Goal: Information Seeking & Learning: Learn about a topic

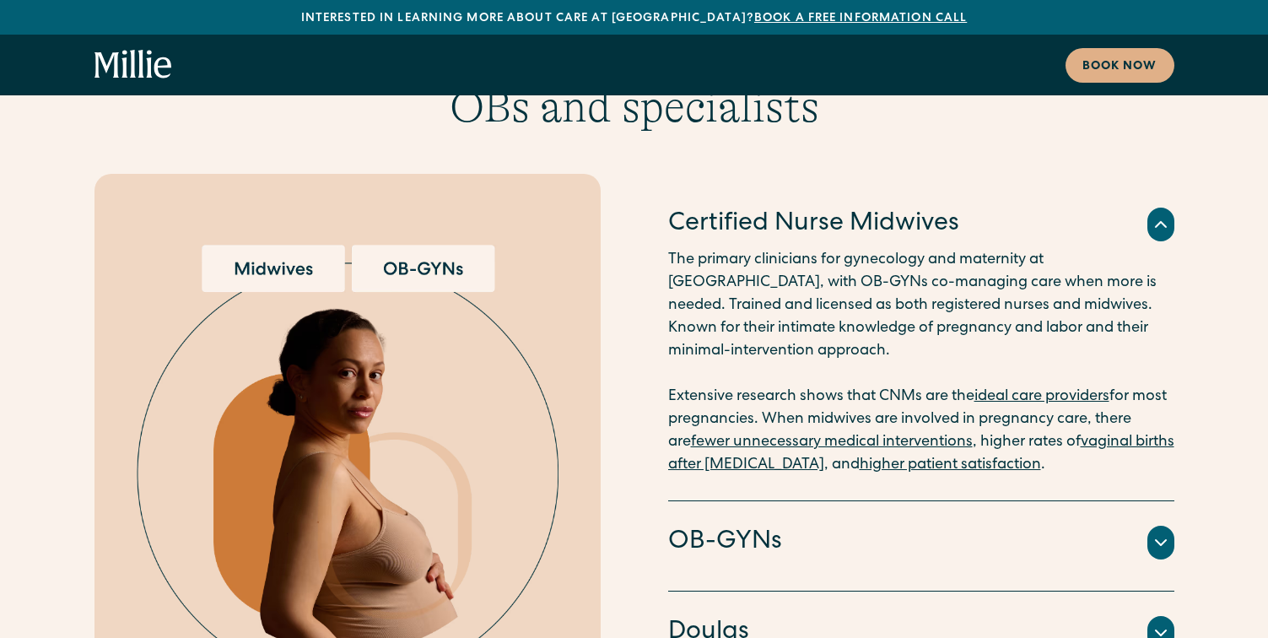
scroll to position [3290, 0]
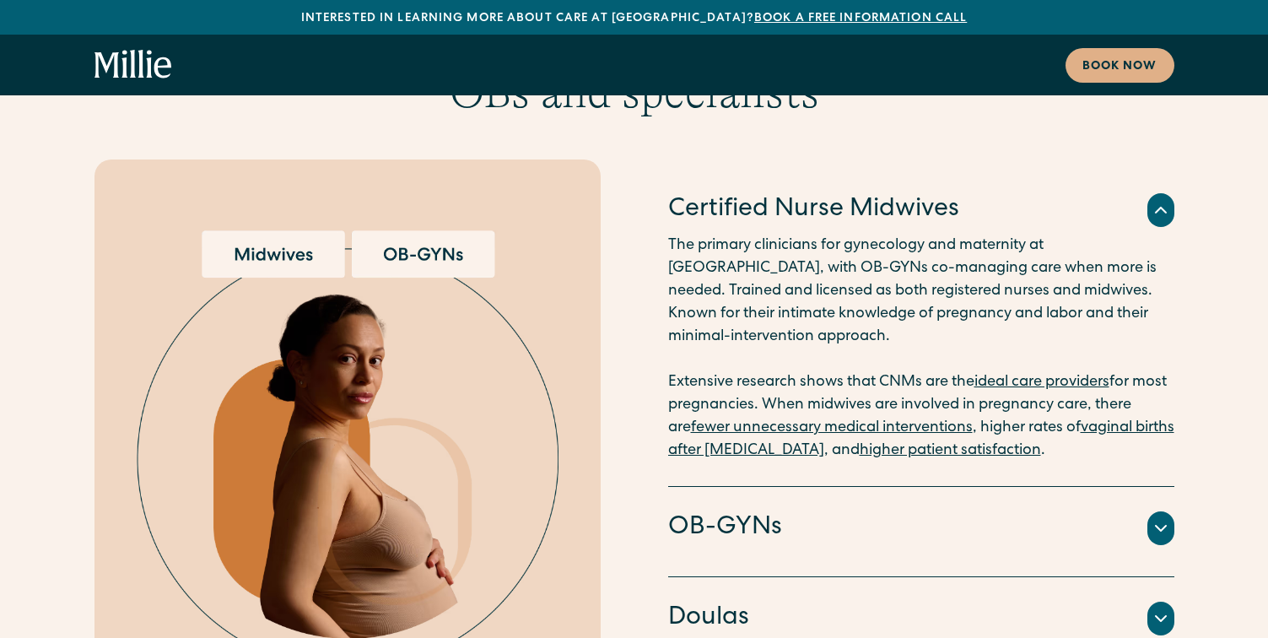
click at [315, 230] on img at bounding box center [348, 463] width 422 height 466
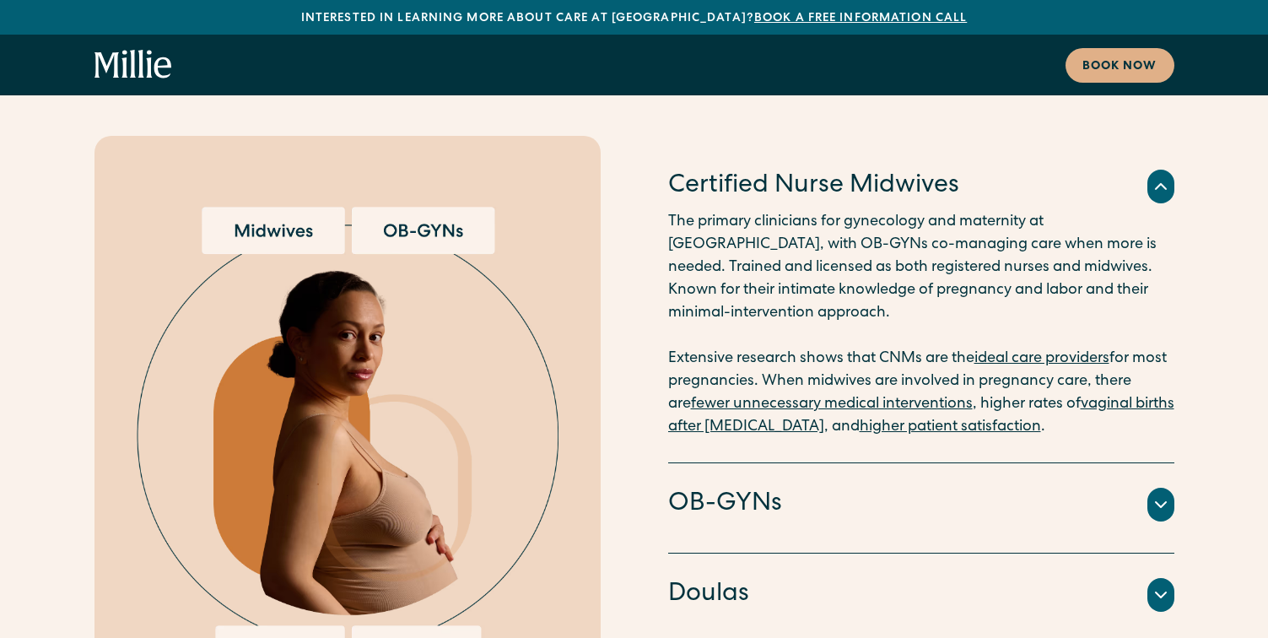
click at [1149, 488] on div at bounding box center [1160, 505] width 27 height 34
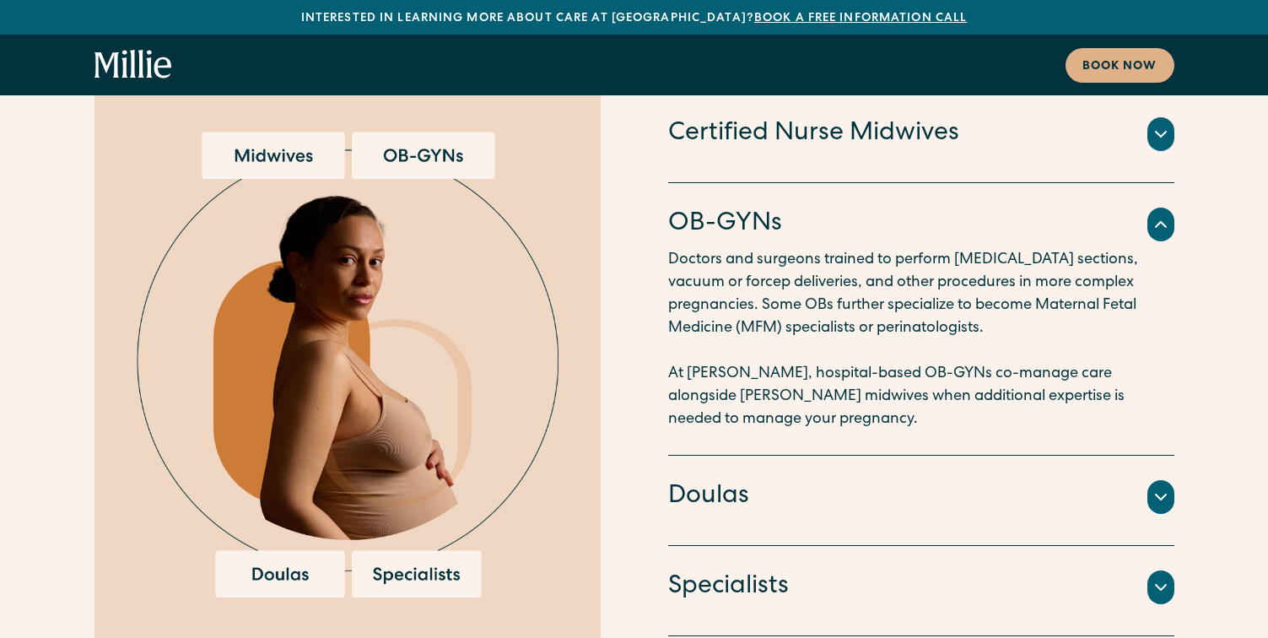
scroll to position [3395, 0]
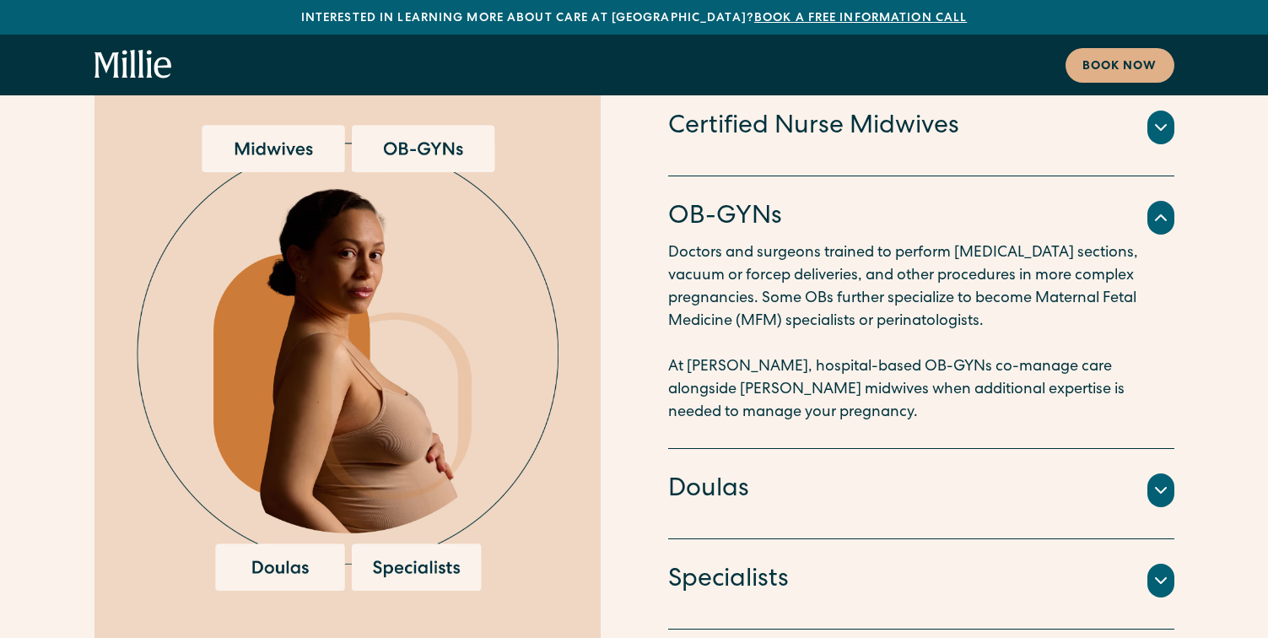
click at [1158, 480] on icon at bounding box center [1161, 490] width 20 height 20
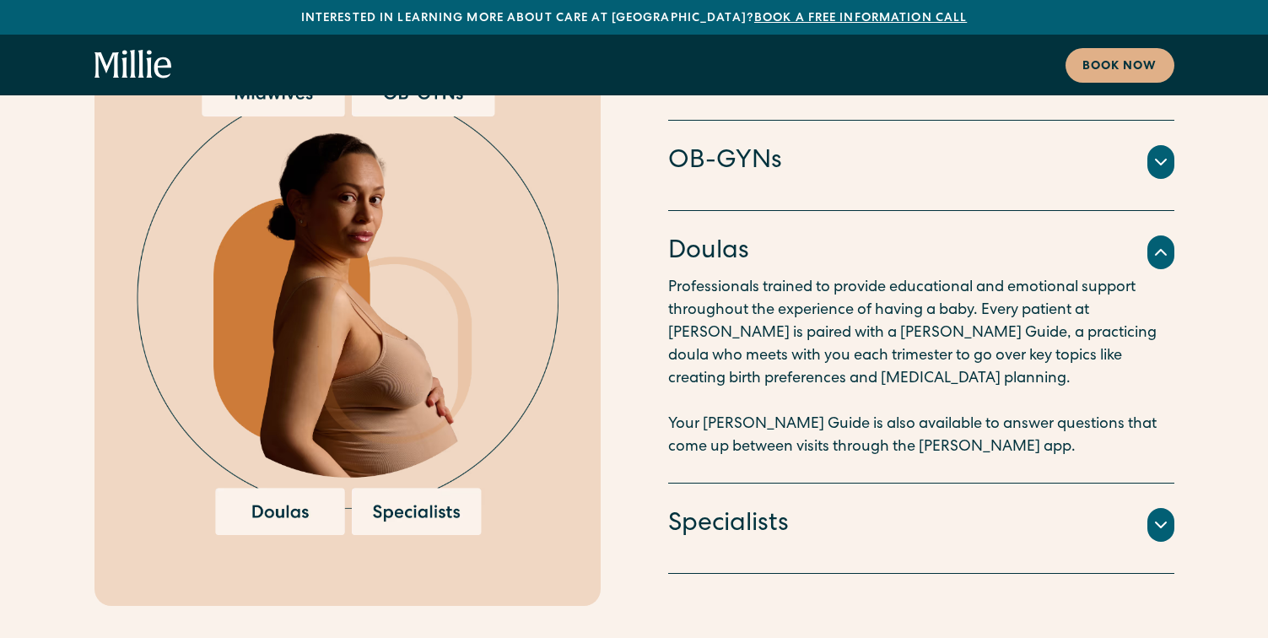
scroll to position [3459, 0]
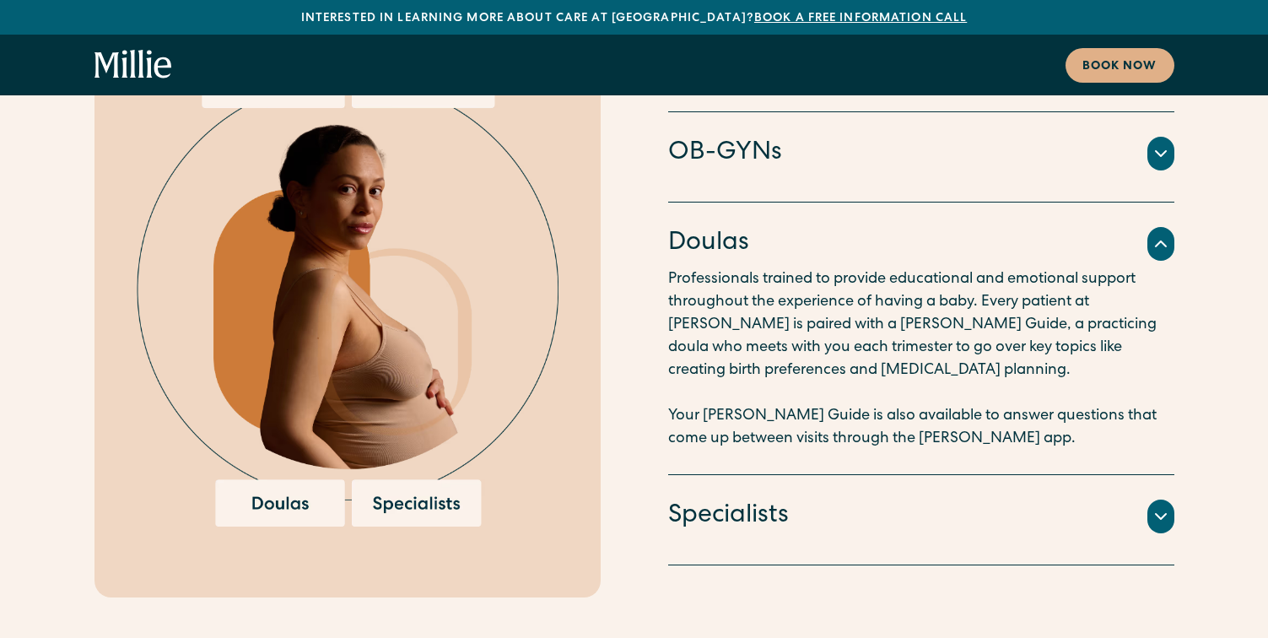
click at [1156, 514] on icon at bounding box center [1161, 516] width 10 height 5
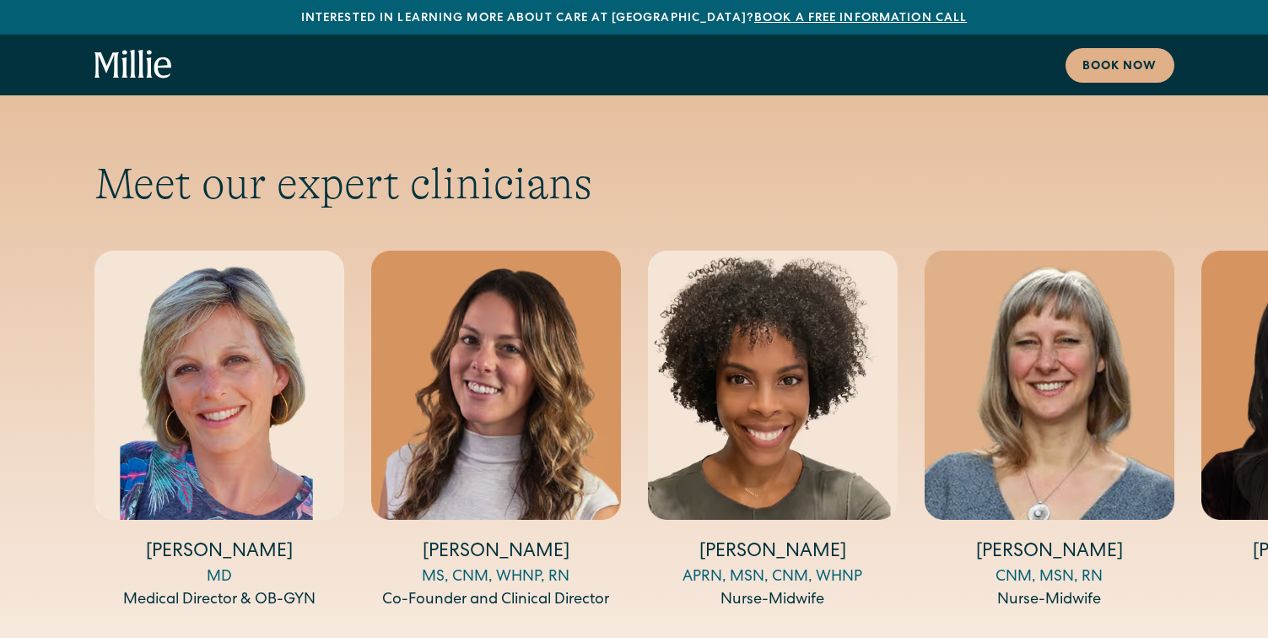
scroll to position [5535, 0]
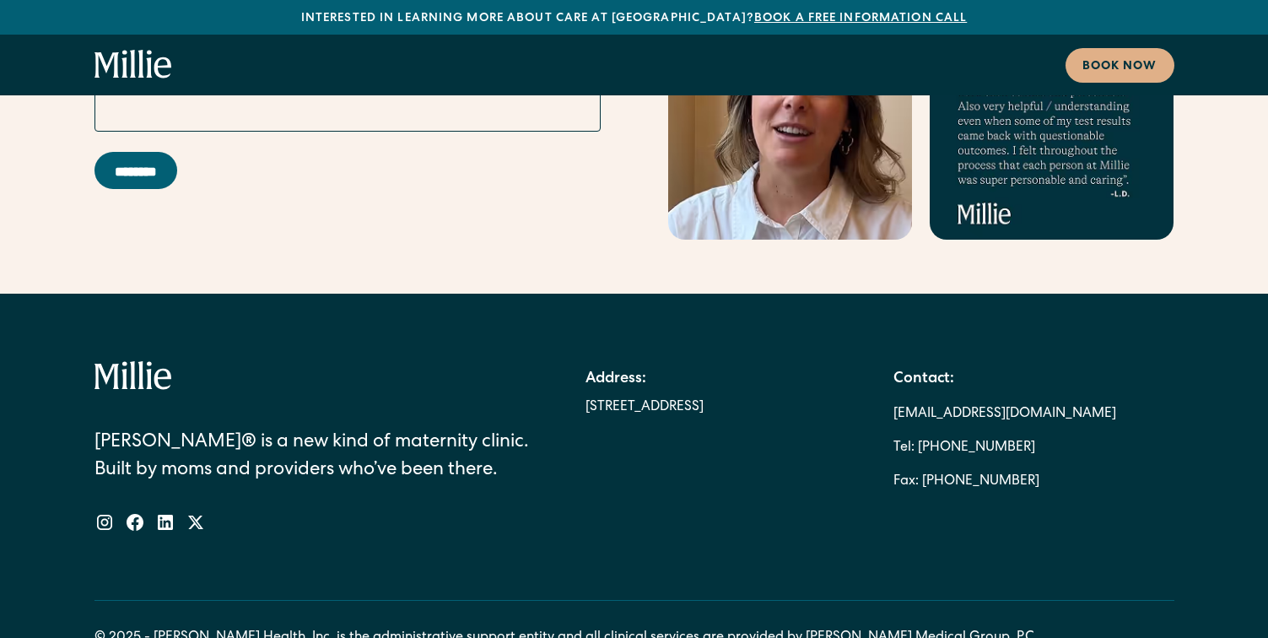
scroll to position [9509, 0]
